Goal: Information Seeking & Learning: Learn about a topic

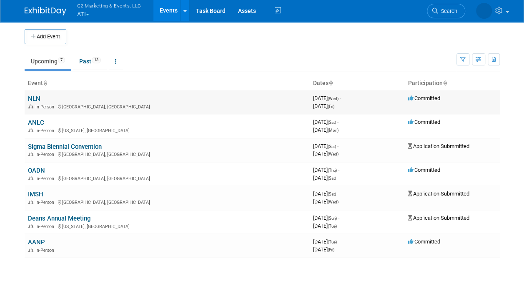
click at [36, 97] on link "NLN" at bounding box center [34, 99] width 13 height 8
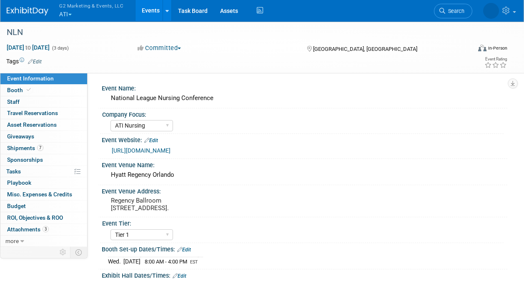
select select "ATI Nursing"
select select "Tier 1"
select select "Show Rented App/Device"
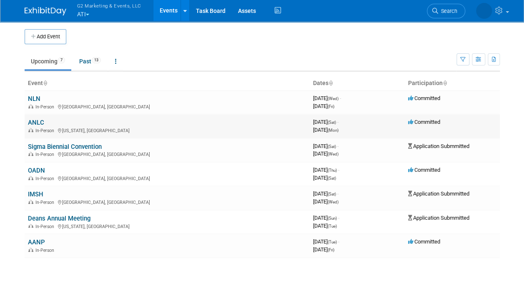
click at [43, 122] on link "ANLC" at bounding box center [36, 123] width 16 height 8
click at [43, 146] on link "Sigma Biennial Convention" at bounding box center [65, 147] width 74 height 8
click at [40, 170] on link "OADN" at bounding box center [36, 171] width 17 height 8
click at [86, 62] on link "Past 13" at bounding box center [90, 61] width 34 height 16
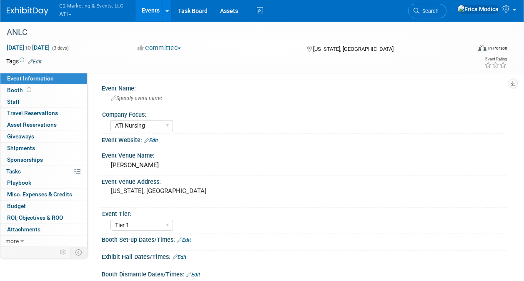
select select "ATI Nursing"
select select "Tier 1"
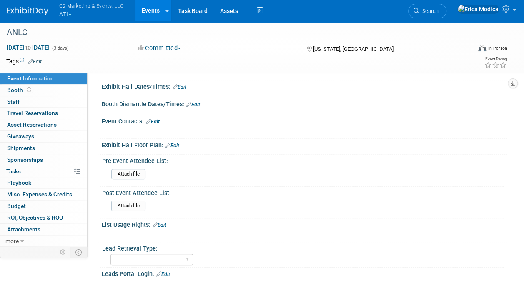
scroll to position [209, 0]
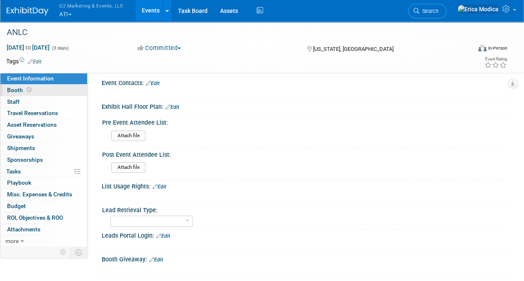
click at [14, 89] on span "Booth" at bounding box center [20, 90] width 26 height 7
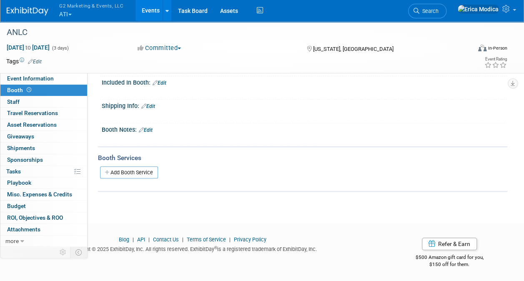
scroll to position [32, 0]
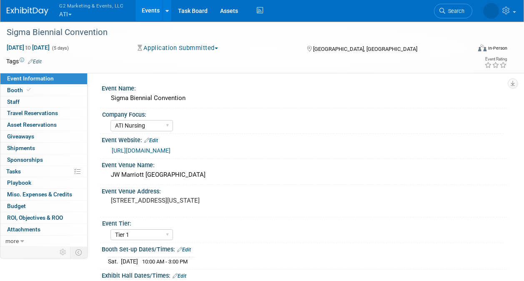
select select "ATI Nursing"
select select "Tier 1"
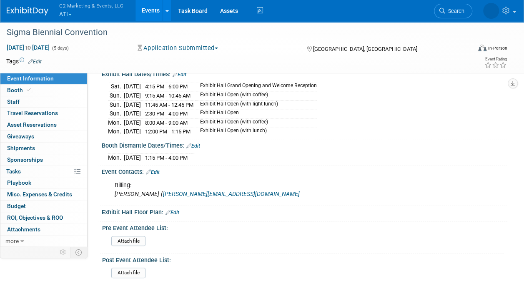
scroll to position [209, 0]
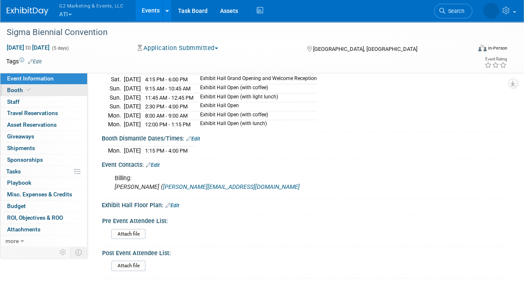
click at [13, 88] on span "Booth" at bounding box center [19, 90] width 25 height 7
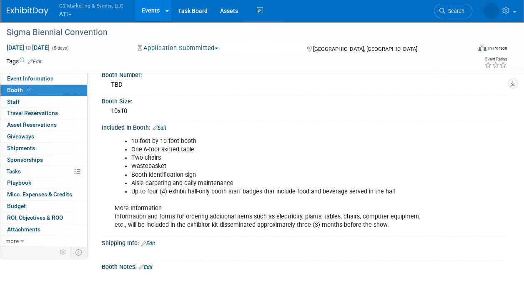
scroll to position [83, 0]
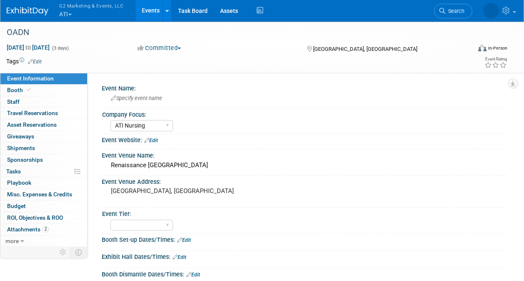
select select "ATI Nursing"
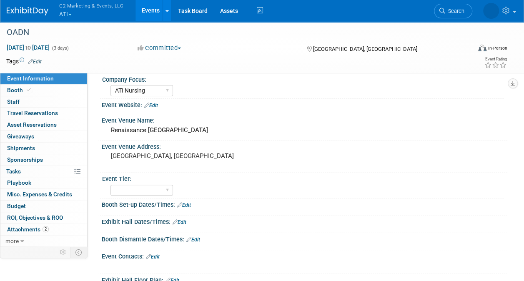
scroll to position [83, 0]
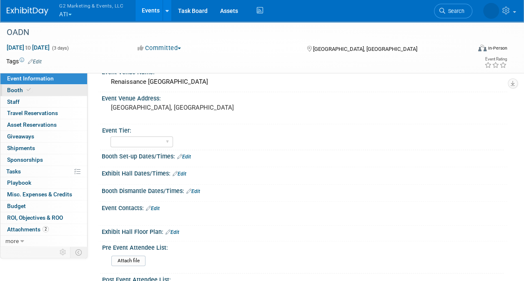
click at [17, 86] on link "Booth" at bounding box center [43, 90] width 87 height 11
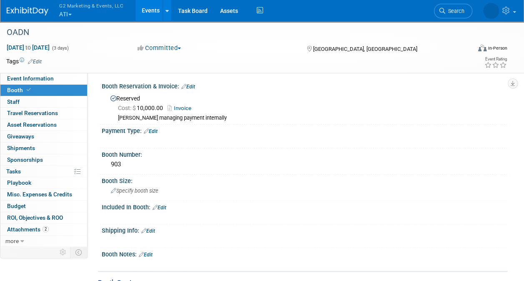
scroll to position [0, 0]
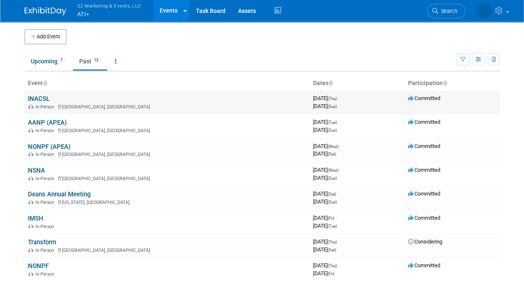
click at [39, 97] on link "INACSL" at bounding box center [39, 99] width 22 height 8
click at [43, 123] on link "AANP (APEA)" at bounding box center [47, 123] width 39 height 8
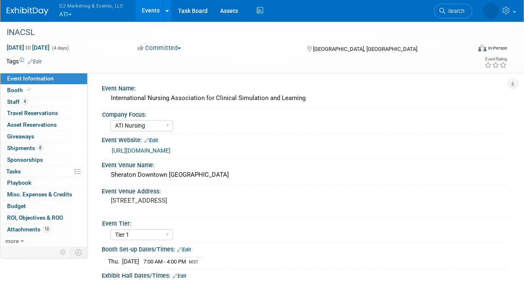
select select "ATI Nursing"
select select "Tier 1"
select select "Show Rented App/Device"
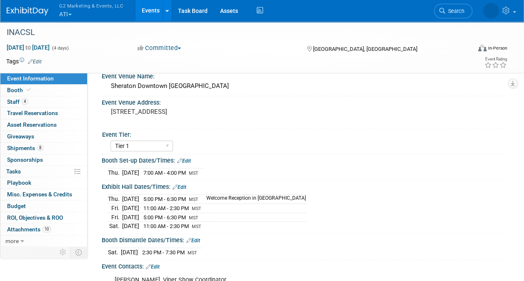
scroll to position [42, 0]
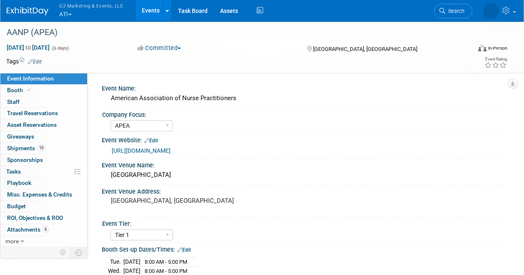
select select "APEA"
select select "Tier 1"
select select "Show Rented App/Device"
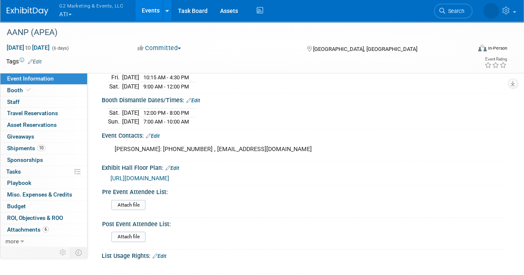
scroll to position [250, 0]
